Goal: Obtain resource: Obtain resource

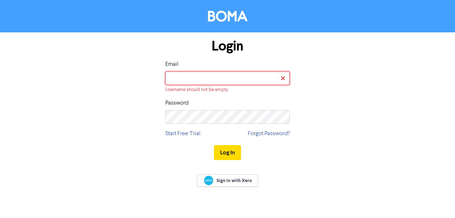
click at [227, 79] on input "email" at bounding box center [227, 78] width 124 height 14
type input "[EMAIL_ADDRESS][DOMAIN_NAME]"
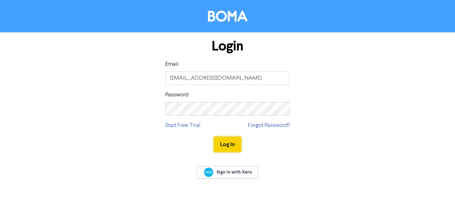
click at [226, 141] on button "Log In" at bounding box center [227, 144] width 27 height 15
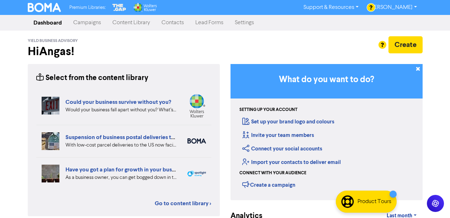
click at [171, 23] on link "Contacts" at bounding box center [173, 23] width 34 height 14
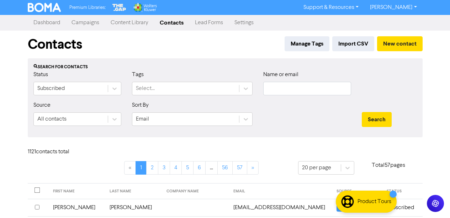
click at [128, 22] on link "Content Library" at bounding box center [129, 23] width 49 height 14
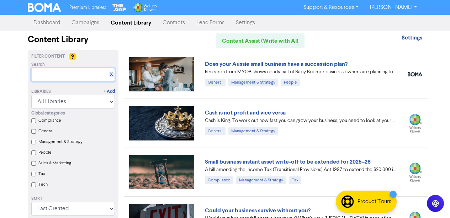
click at [42, 78] on input "text" at bounding box center [73, 75] width 84 height 14
paste input "- Do you need to improve the cash flow position for your business?"
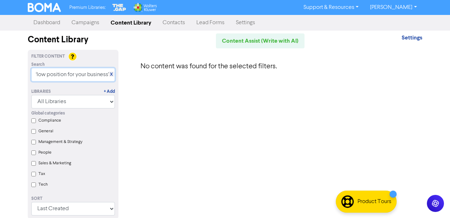
drag, startPoint x: 67, startPoint y: 75, endPoint x: 226, endPoint y: 66, distance: 159.4
click at [226, 66] on div "Filter Content Search X - Do you need to improve the cash flow position for you…" at bounding box center [224, 139] width 405 height 178
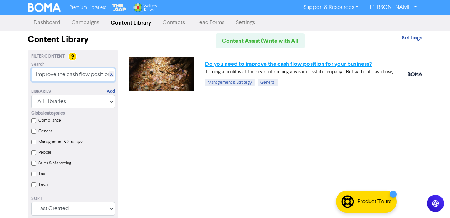
type input "improve the cash flow position"
click at [277, 64] on link "Do you need to improve the cash flow position for your business?" at bounding box center [288, 63] width 167 height 7
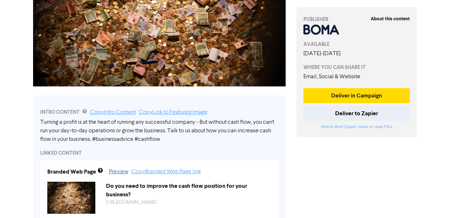
scroll to position [165, 0]
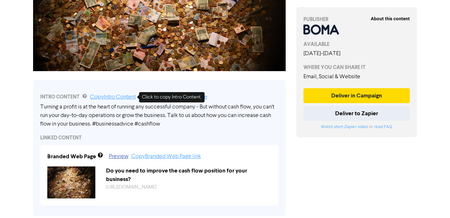
click at [117, 99] on link "Copy Intro Content" at bounding box center [113, 97] width 46 height 6
click at [229, 145] on div "Branded Web Page Preview Copy Branded Web Page link Do you need to improve the …" at bounding box center [159, 175] width 238 height 60
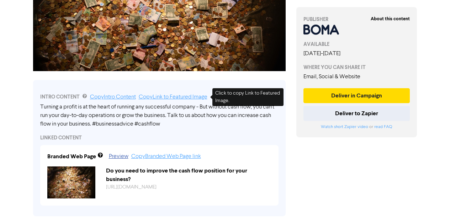
click at [159, 98] on link "Copy Link to Featured Image" at bounding box center [173, 97] width 69 height 6
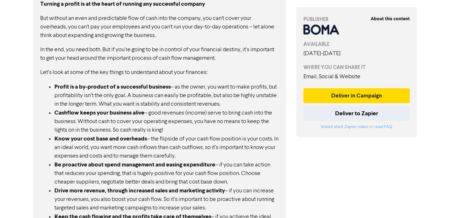
scroll to position [439, 0]
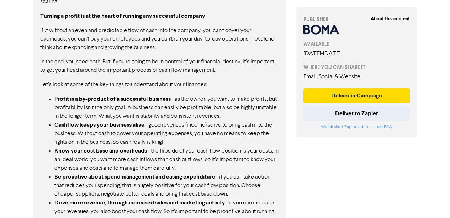
drag, startPoint x: 245, startPoint y: 73, endPoint x: 26, endPoint y: 39, distance: 222.2
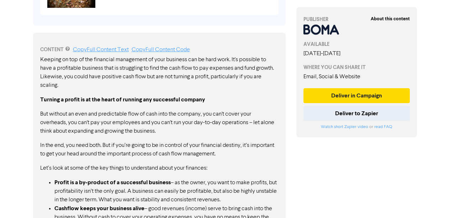
scroll to position [340, 0]
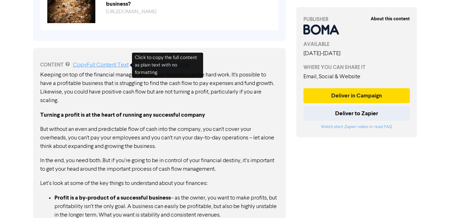
click at [104, 66] on link "Copy Full Content Text" at bounding box center [101, 65] width 56 height 6
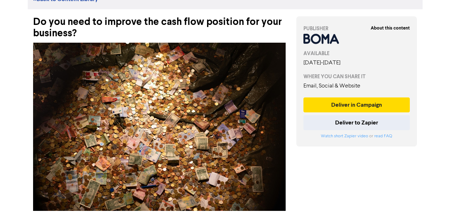
scroll to position [0, 0]
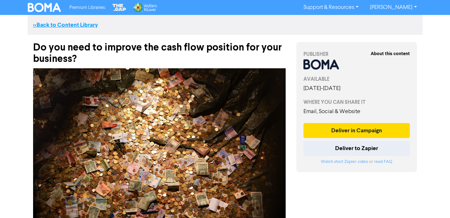
click at [58, 27] on link "<< Back to Content Library" at bounding box center [65, 24] width 65 height 7
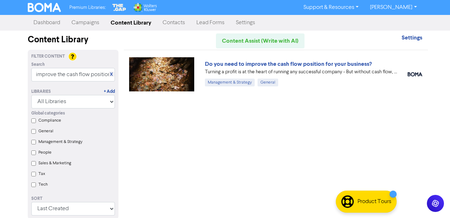
click at [113, 76] on div "X" at bounding box center [111, 73] width 5 height 5
click at [112, 75] on link "X" at bounding box center [111, 74] width 3 height 5
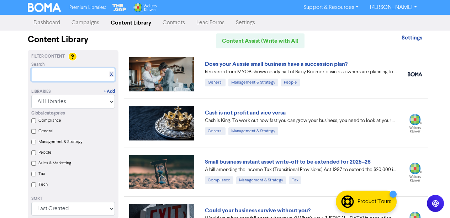
click at [44, 75] on input "text" at bounding box center [73, 75] width 84 height 14
paste input "- How to use forecasts and scenario planning"
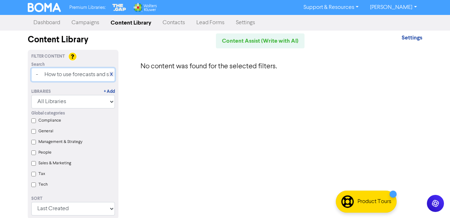
drag, startPoint x: 66, startPoint y: 74, endPoint x: 0, endPoint y: 74, distance: 65.7
click at [0, 74] on div "Premium Libraries: Support & Resources Video Tutorials FAQ & Guides Marketing E…" at bounding box center [225, 109] width 450 height 218
drag, startPoint x: 92, startPoint y: 74, endPoint x: 59, endPoint y: 77, distance: 32.8
click at [59, 77] on input "forecasts and scenario planning" at bounding box center [73, 75] width 84 height 14
drag, startPoint x: 86, startPoint y: 73, endPoint x: 60, endPoint y: 76, distance: 26.1
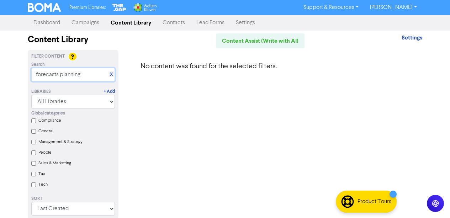
click at [60, 76] on input "forecasts planning" at bounding box center [73, 75] width 84 height 14
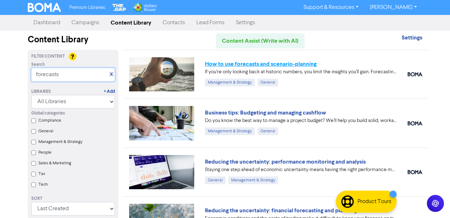
type input "forecasts"
click at [235, 64] on link "How to use forecasts and scenario-planning" at bounding box center [261, 63] width 112 height 7
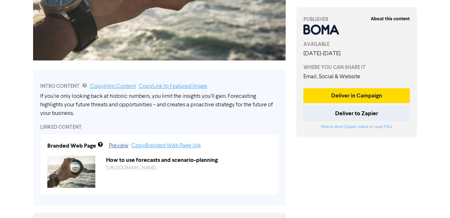
scroll to position [165, 0]
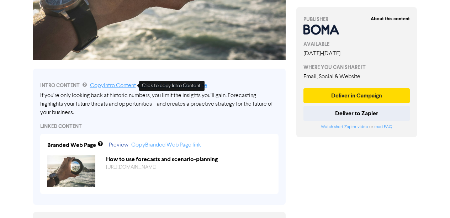
click at [128, 87] on link "Copy Intro Content" at bounding box center [113, 86] width 46 height 6
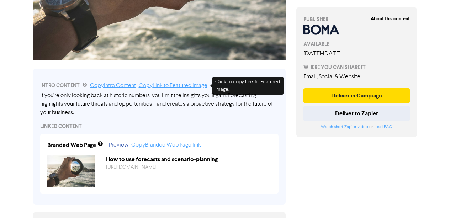
click at [172, 86] on link "Copy Link to Featured Image" at bounding box center [173, 86] width 69 height 6
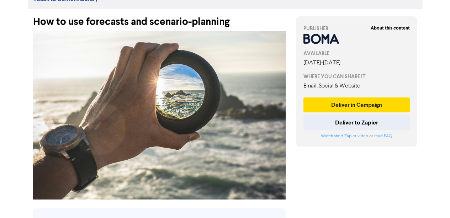
scroll to position [11, 0]
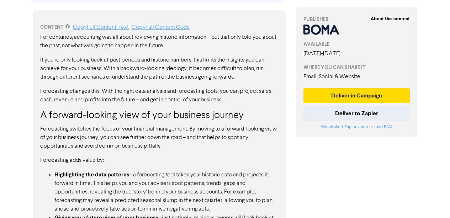
scroll to position [375, 0]
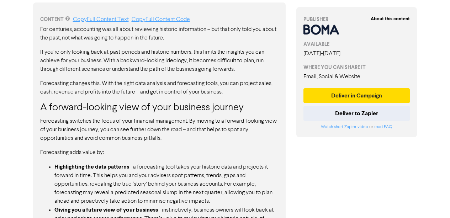
drag, startPoint x: 38, startPoint y: 122, endPoint x: 146, endPoint y: 143, distance: 110.8
click at [146, 143] on div "CONTENT Copy Full Content Text Copy Full Content Code For centuries, accounting…" at bounding box center [159, 214] width 252 height 425
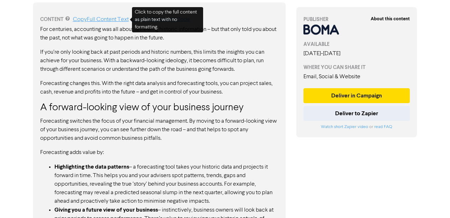
click at [113, 20] on link "Copy Full Content Text" at bounding box center [101, 20] width 56 height 6
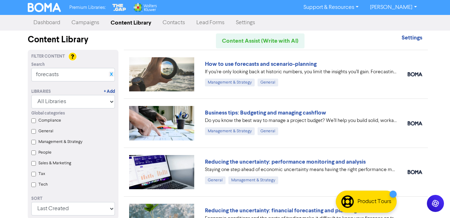
click at [112, 76] on link "X" at bounding box center [111, 74] width 3 height 5
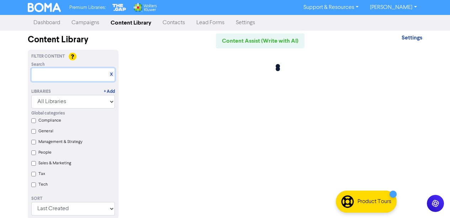
click at [48, 73] on input "text" at bounding box center [73, 75] width 84 height 14
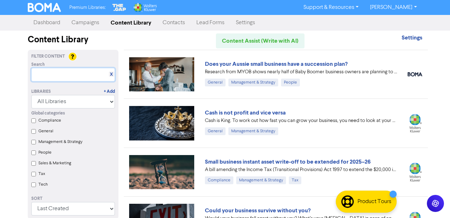
paste input "- Keeping your business cash liquid – the difference between cashflow and profit"
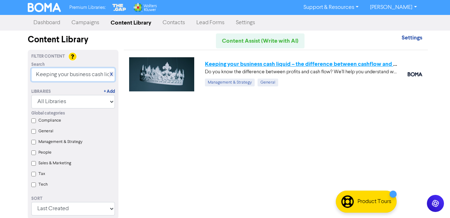
type input "Keeping your business cash liquid – the difference between cashflow and profit"
click at [261, 61] on link "Keeping your business cash liquid – the difference between cashflow and profit" at bounding box center [306, 63] width 203 height 7
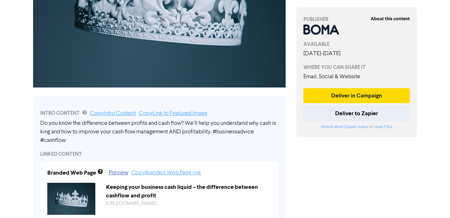
scroll to position [162, 0]
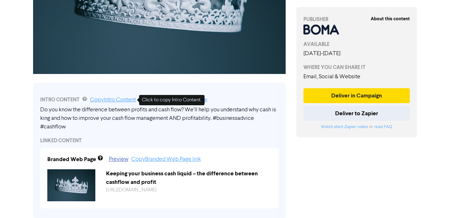
click at [125, 98] on link "Copy Intro Content" at bounding box center [113, 100] width 46 height 6
click at [234, 156] on div "Branded Web Page Preview Copy Branded Web Page link" at bounding box center [159, 159] width 235 height 9
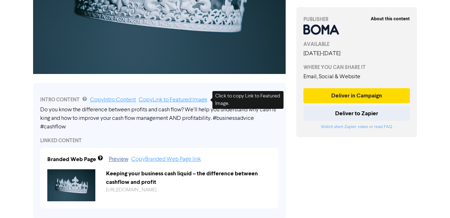
click at [181, 102] on link "Copy Link to Featured Image" at bounding box center [173, 100] width 69 height 6
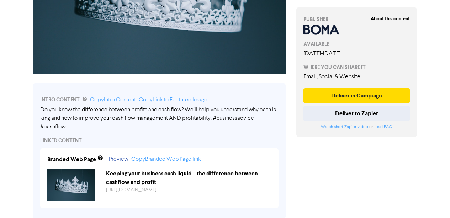
click at [244, 140] on div "LINKED CONTENT" at bounding box center [159, 140] width 238 height 7
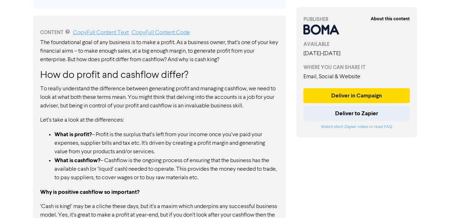
scroll to position [368, 0]
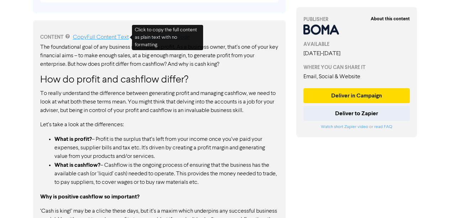
click at [112, 39] on link "Copy Full Content Text" at bounding box center [101, 37] width 56 height 6
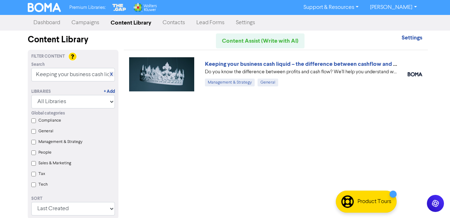
click at [113, 74] on div "X" at bounding box center [111, 73] width 5 height 5
click at [110, 73] on link "X" at bounding box center [111, 74] width 3 height 5
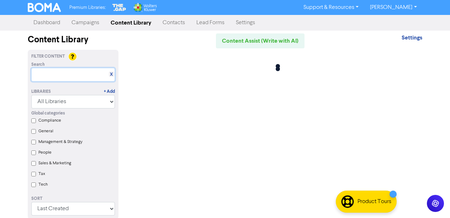
click at [54, 73] on input "text" at bounding box center [73, 75] width 84 height 14
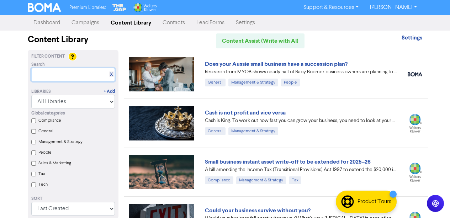
paste input "- Reducing the uncertainty: performance monitoring and analysis"
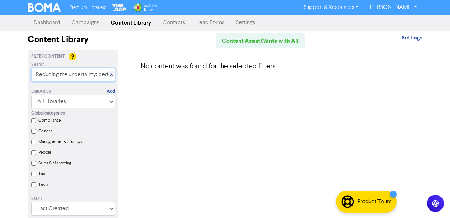
click at [77, 77] on input "Reducing the uncertainty: performance monitoring and analysis" at bounding box center [73, 75] width 84 height 14
click at [105, 75] on input "Reducing the uncertainty: performance monitoring and analysis" at bounding box center [73, 75] width 84 height 14
drag, startPoint x: 98, startPoint y: 76, endPoint x: 143, endPoint y: 82, distance: 44.9
click at [143, 82] on div "Filter Content Search X Reducingperformance monitoring and analysis Libraries +…" at bounding box center [224, 139] width 405 height 178
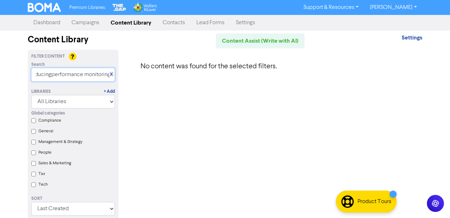
scroll to position [0, 0]
drag, startPoint x: 50, startPoint y: 76, endPoint x: 1, endPoint y: 74, distance: 49.1
click at [1, 74] on div "Premium Libraries: Support & Resources Video Tutorials FAQ & Guides Marketing E…" at bounding box center [225, 109] width 450 height 218
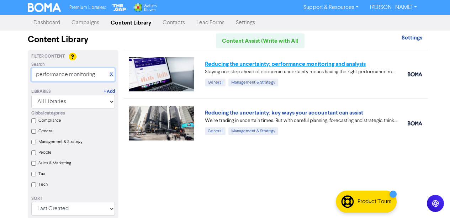
type input "performance monitoring"
click at [251, 67] on link "Reducing the uncertainty: performance monitoring and analysis" at bounding box center [285, 63] width 161 height 7
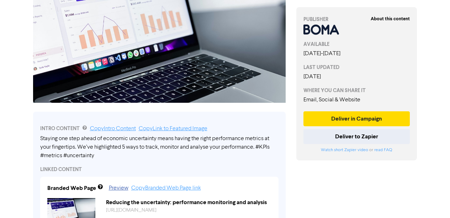
scroll to position [132, 0]
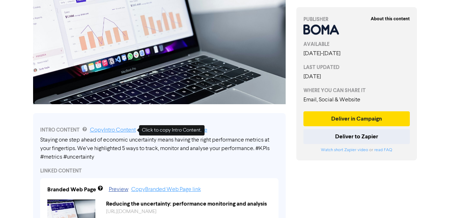
click at [125, 131] on link "Copy Intro Content" at bounding box center [113, 130] width 46 height 6
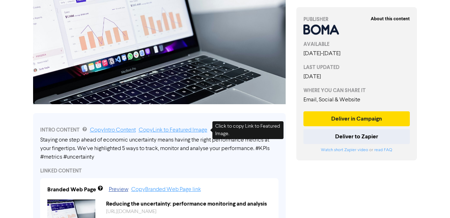
click at [173, 131] on link "Copy Link to Featured Image" at bounding box center [173, 130] width 69 height 6
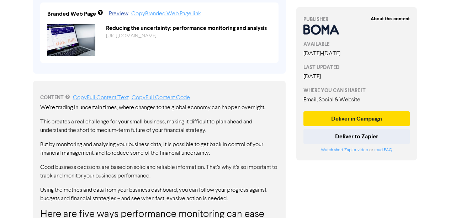
scroll to position [308, 0]
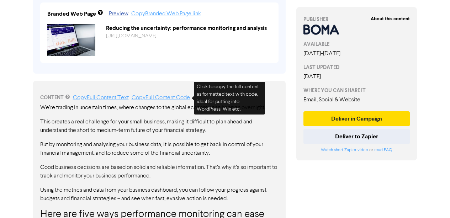
click at [162, 99] on link "Copy Full Content Code" at bounding box center [160, 98] width 58 height 6
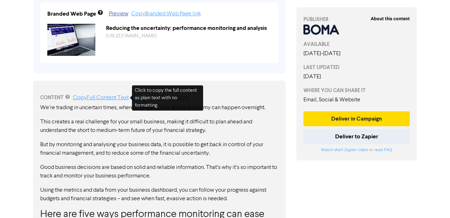
click at [104, 99] on link "Copy Full Content Text" at bounding box center [101, 98] width 56 height 6
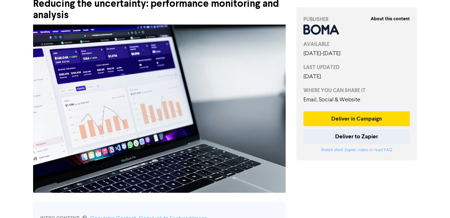
scroll to position [0, 0]
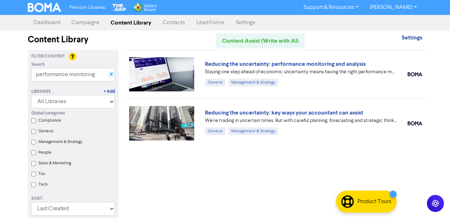
click at [111, 75] on link "X" at bounding box center [111, 74] width 3 height 5
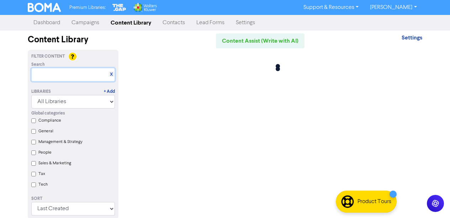
click at [47, 75] on input "text" at bounding box center [73, 75] width 84 height 14
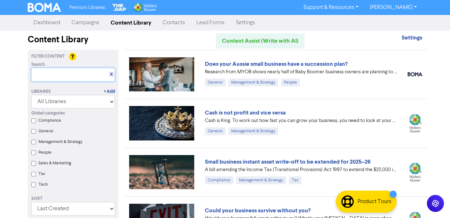
click at [47, 75] on input "text" at bounding box center [73, 75] width 84 height 14
paste input "- Reducing the uncertainty: performance monitoring and analysis"
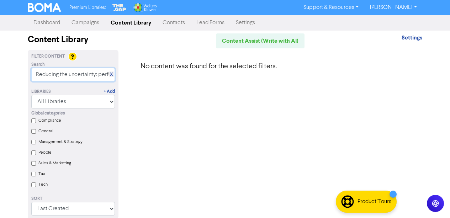
scroll to position [0, 79]
drag, startPoint x: 96, startPoint y: 74, endPoint x: 175, endPoint y: 83, distance: 79.0
click at [175, 83] on div "Filter Content Search X Reducing the uncertainty: performance monitoring and an…" at bounding box center [224, 139] width 405 height 178
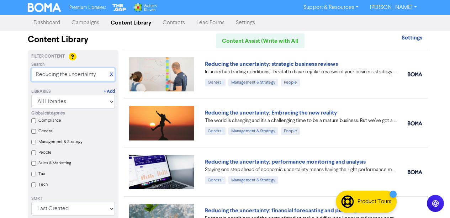
type input "Reducing the uncertainty"
click at [112, 75] on link "X" at bounding box center [111, 74] width 3 height 5
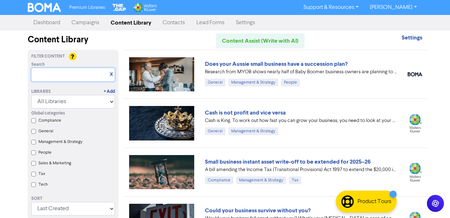
click at [43, 75] on input "text" at bounding box center [73, 75] width 84 height 14
paste input "- Setting goals and measuring performance"
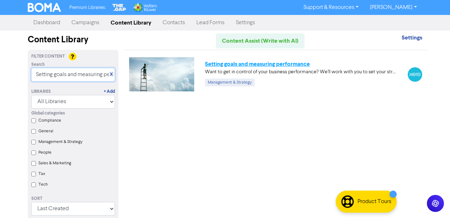
type input "Setting goals and measuring performance"
click at [227, 63] on link "Setting goals and measuring performance" at bounding box center [257, 63] width 105 height 7
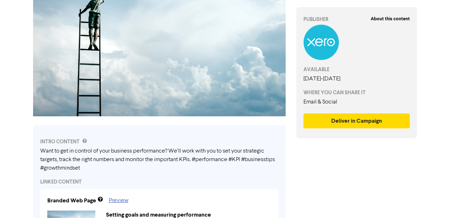
scroll to position [128, 0]
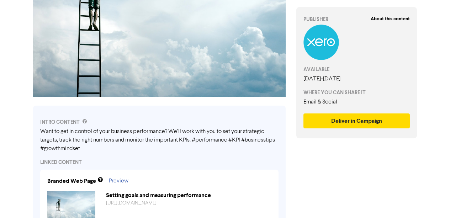
click at [123, 162] on div "LINKED CONTENT" at bounding box center [159, 161] width 238 height 7
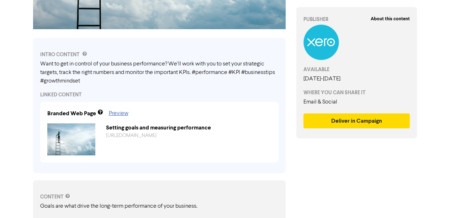
scroll to position [168, 0]
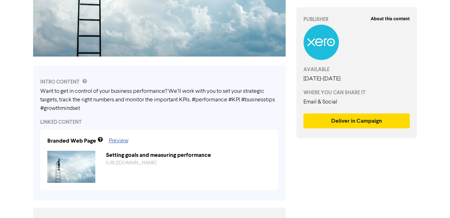
click at [304, 181] on div "About this content PUBLISHER AVAILABLE May 7th, 2025 - November 28th, 2025 WHER…" at bounding box center [356, 170] width 131 height 608
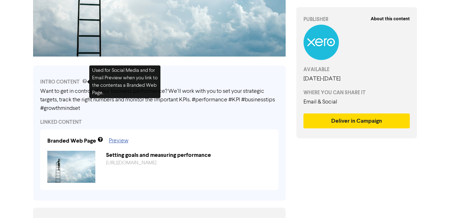
drag, startPoint x: 83, startPoint y: 110, endPoint x: 41, endPoint y: 98, distance: 44.0
click at [41, 98] on div "Want to get in control of your business performance? We’ll work with you to set…" at bounding box center [159, 100] width 238 height 26
click at [118, 129] on div "Branded Web Page Preview Setting goals and measuring performance https://public…" at bounding box center [159, 159] width 238 height 60
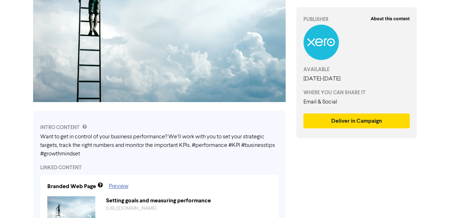
scroll to position [124, 0]
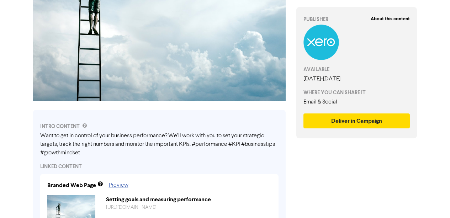
click at [101, 168] on div "LINKED CONTENT" at bounding box center [159, 166] width 238 height 7
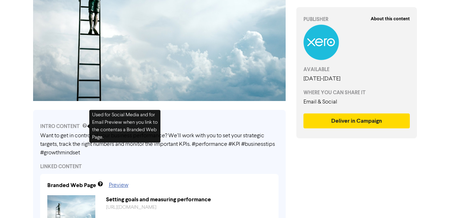
click at [85, 125] on icon at bounding box center [84, 126] width 5 height 6
click at [101, 165] on div "LINKED CONTENT" at bounding box center [159, 166] width 238 height 7
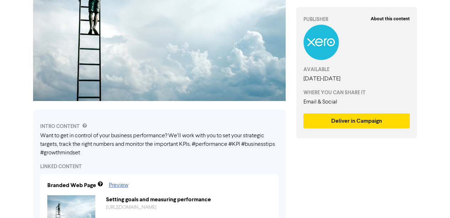
drag, startPoint x: 80, startPoint y: 153, endPoint x: 29, endPoint y: 146, distance: 51.7
click at [29, 146] on div "INTRO CONTENT Want to get in control of your business performance? We’ll work w…" at bounding box center [159, 174] width 263 height 140
click at [292, 178] on div "About this content PUBLISHER AVAILABLE May 7th, 2025 - November 28th, 2025 WHER…" at bounding box center [356, 215] width 131 height 608
drag, startPoint x: 80, startPoint y: 152, endPoint x: 0, endPoint y: 122, distance: 85.0
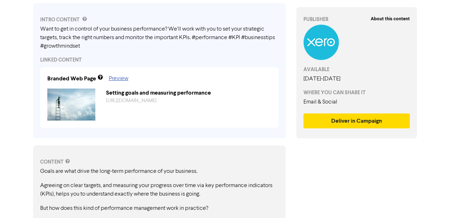
scroll to position [197, 0]
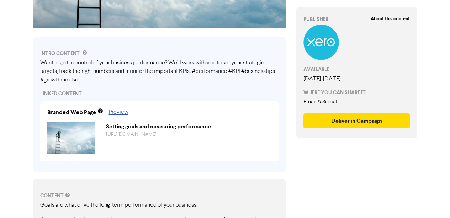
click at [71, 92] on div "LINKED CONTENT" at bounding box center [159, 93] width 238 height 7
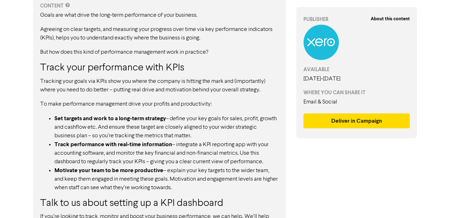
scroll to position [387, 0]
drag, startPoint x: 188, startPoint y: 192, endPoint x: 141, endPoint y: 165, distance: 53.9
click at [141, 165] on div "Goals are what drive the long-term performance of your business. Agreeing on cl…" at bounding box center [159, 127] width 238 height 232
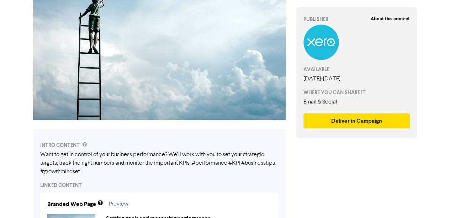
scroll to position [106, 0]
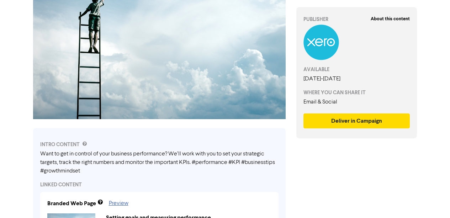
click at [114, 160] on div "Want to get in control of your business performance? We’ll work with you to set…" at bounding box center [159, 163] width 238 height 26
click at [80, 134] on div "INTRO CONTENT Want to get in control of your business performance? We’ll work w…" at bounding box center [159, 195] width 252 height 135
drag, startPoint x: 54, startPoint y: 163, endPoint x: 26, endPoint y: 150, distance: 31.3
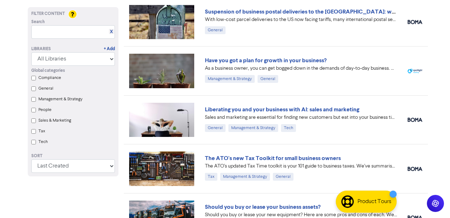
scroll to position [248, 0]
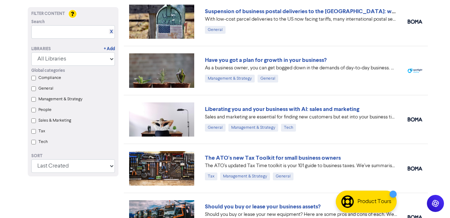
click at [75, 23] on div "Search X" at bounding box center [73, 22] width 84 height 6
click at [75, 33] on input "text" at bounding box center [73, 32] width 84 height 14
paste input "- Setting goals and measuring performance"
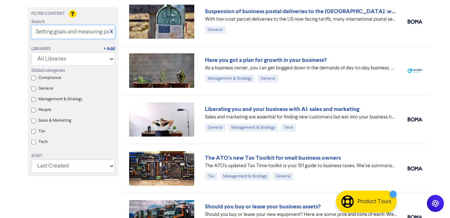
scroll to position [0, 0]
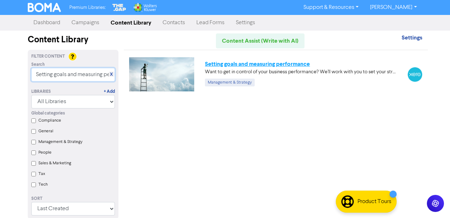
type input "Setting goals and measuring performance"
click at [235, 64] on link "Setting goals and measuring performance" at bounding box center [257, 63] width 105 height 7
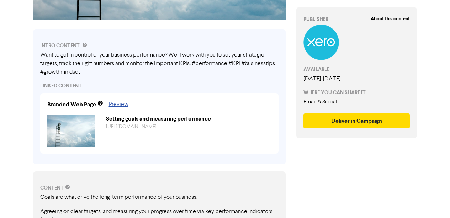
scroll to position [202, 0]
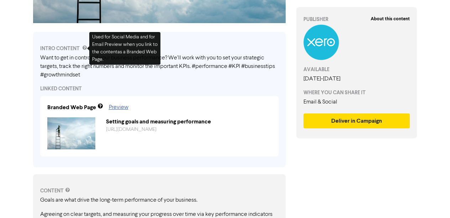
click at [64, 34] on div "INTRO CONTENT Want to get in control of your business performance? We’ll work w…" at bounding box center [159, 99] width 252 height 135
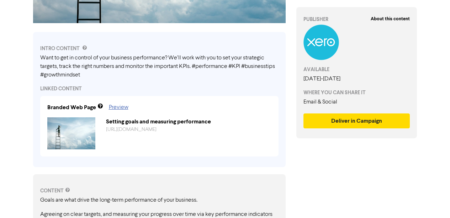
click at [93, 95] on div "INTRO CONTENT Want to get in control of your business performance? We’ll work w…" at bounding box center [159, 99] width 252 height 135
drag, startPoint x: 84, startPoint y: 91, endPoint x: 39, endPoint y: 55, distance: 57.2
click at [39, 55] on div "INTRO CONTENT Want to get in control of your business performance? We’ll work w…" at bounding box center [159, 99] width 252 height 135
click at [66, 89] on div "LINKED CONTENT" at bounding box center [159, 88] width 238 height 7
click at [86, 78] on div "Want to get in control of your business performance? We’ll work with you to set…" at bounding box center [159, 67] width 238 height 26
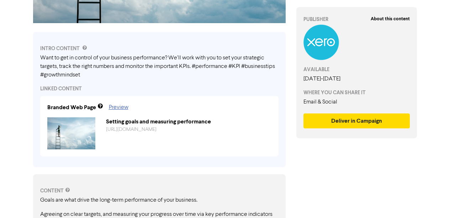
drag, startPoint x: 86, startPoint y: 78, endPoint x: 45, endPoint y: 61, distance: 44.4
click at [45, 61] on div "Want to get in control of your business performance? We’ll work with you to set…" at bounding box center [159, 67] width 238 height 26
drag, startPoint x: 88, startPoint y: 74, endPoint x: 30, endPoint y: 60, distance: 59.1
click at [30, 60] on div "INTRO CONTENT Want to get in control of your business performance? We’ll work w…" at bounding box center [159, 97] width 263 height 140
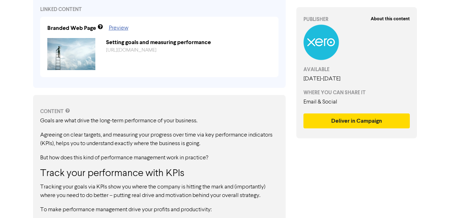
scroll to position [280, 0]
